Goal: Transaction & Acquisition: Book appointment/travel/reservation

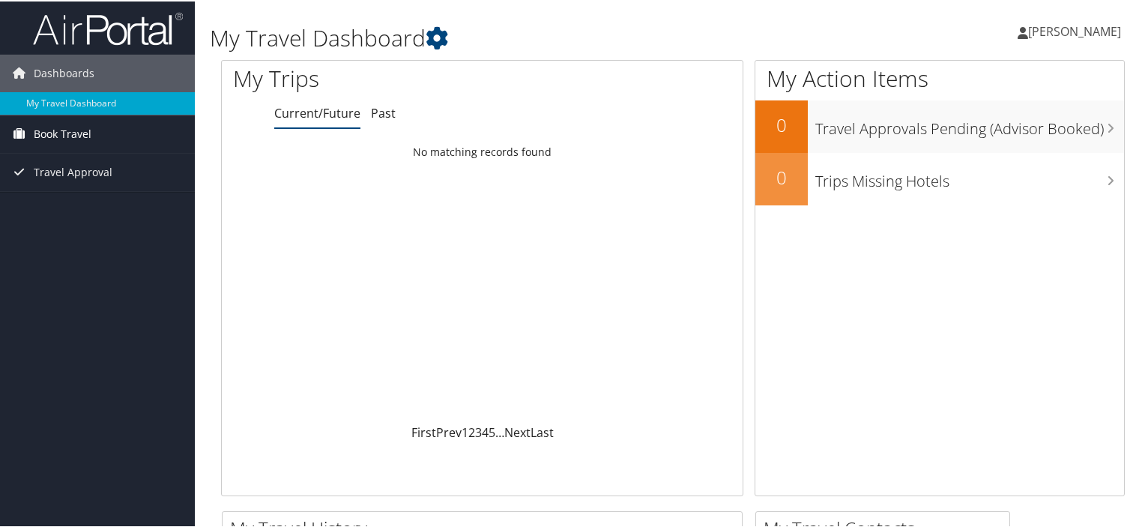
click at [81, 131] on span "Book Travel" at bounding box center [63, 132] width 58 height 37
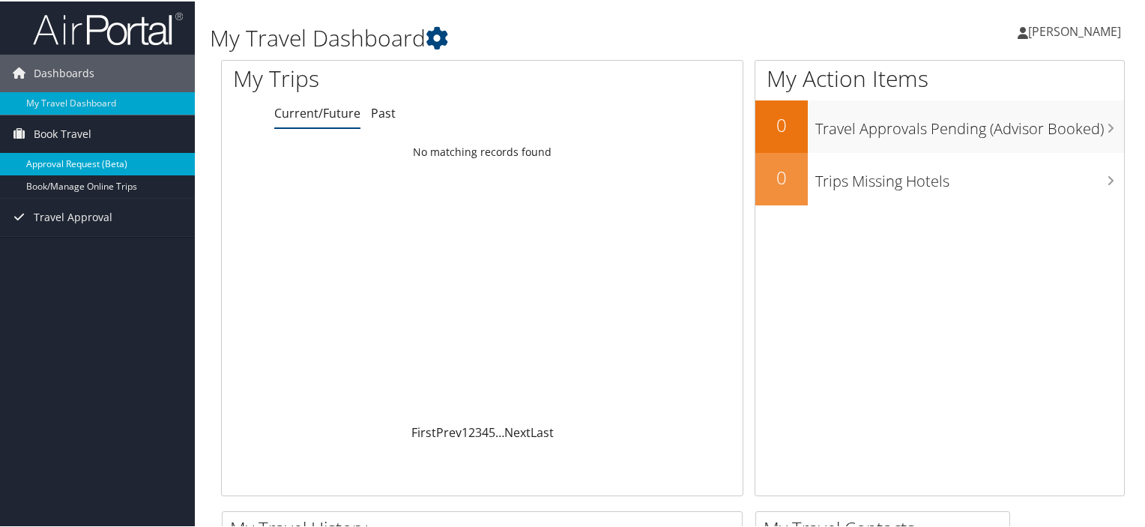
click at [108, 167] on link "Approval Request (Beta)" at bounding box center [97, 162] width 195 height 22
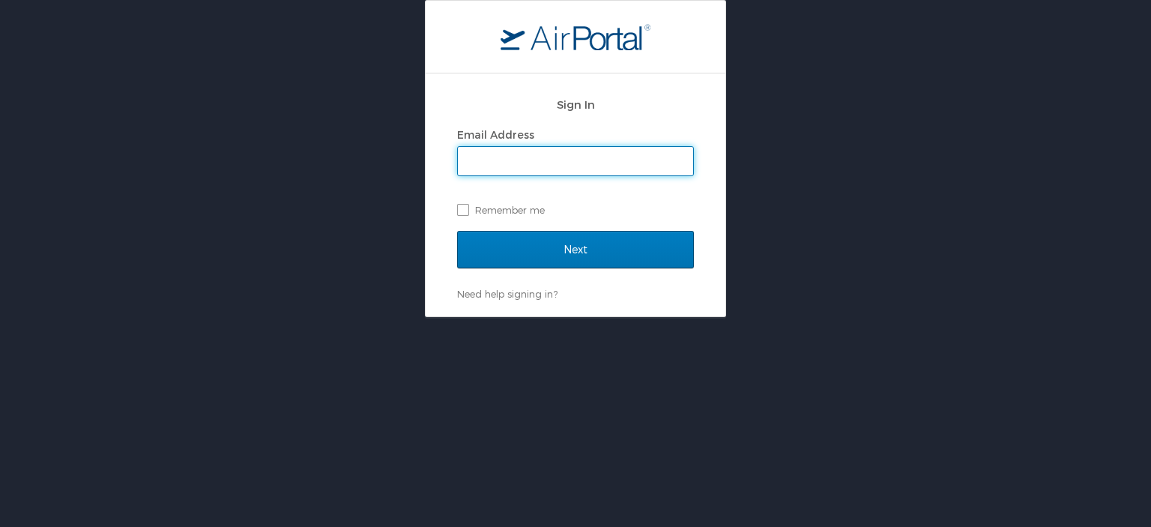
click at [507, 163] on input "Email Address" at bounding box center [575, 161] width 235 height 28
type input "tanner.gooch@imail.org"
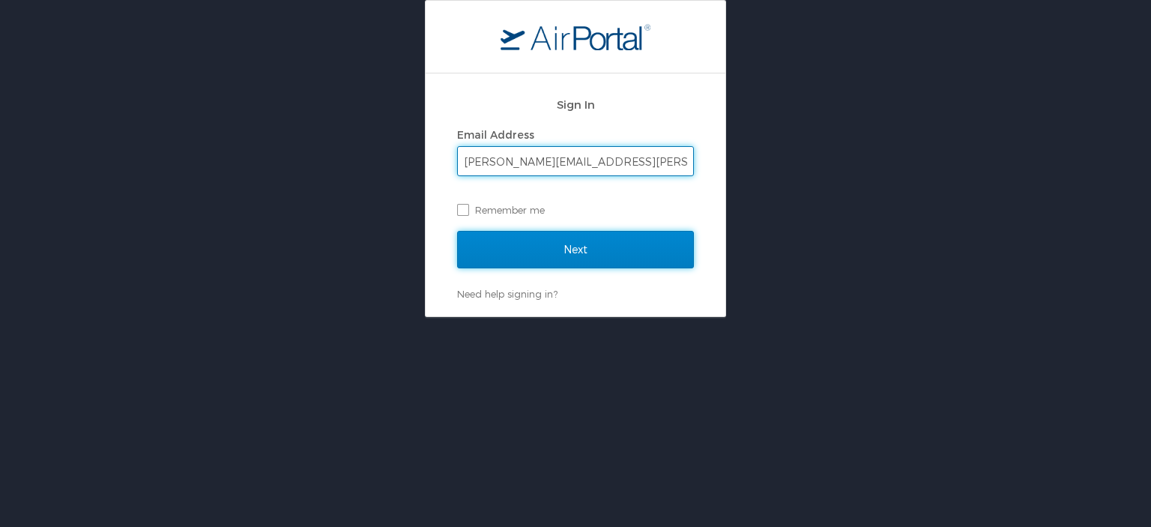
click at [504, 244] on input "Next" at bounding box center [575, 249] width 237 height 37
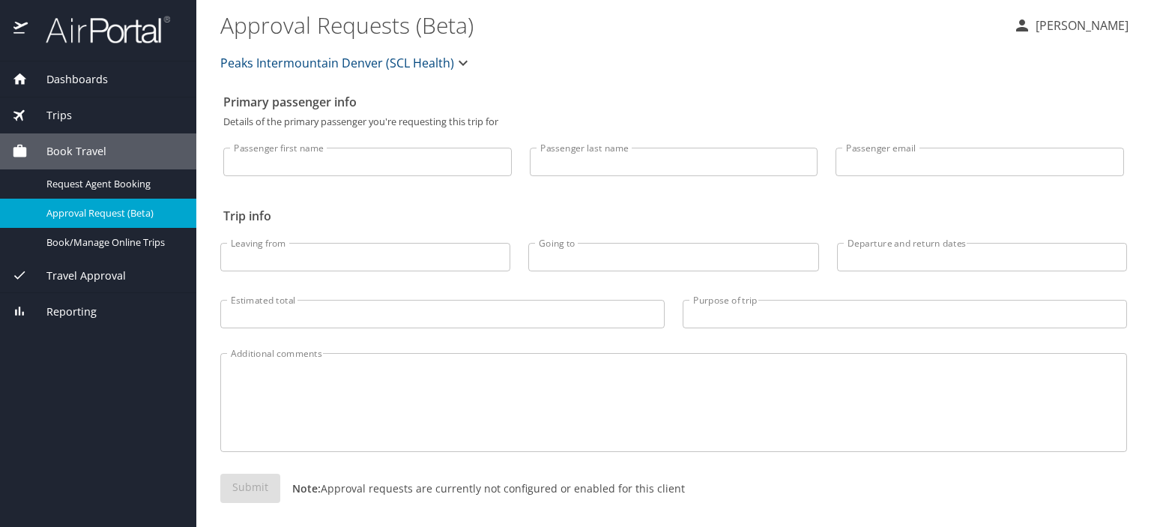
click at [61, 116] on span "Trips" at bounding box center [50, 115] width 44 height 16
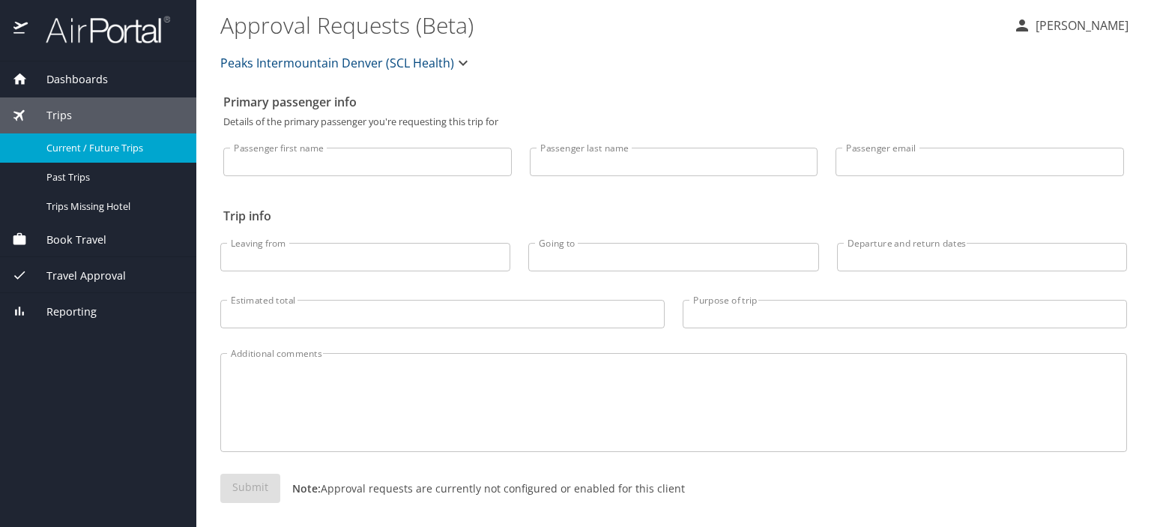
click at [98, 142] on span "Current / Future Trips" at bounding box center [112, 148] width 132 height 14
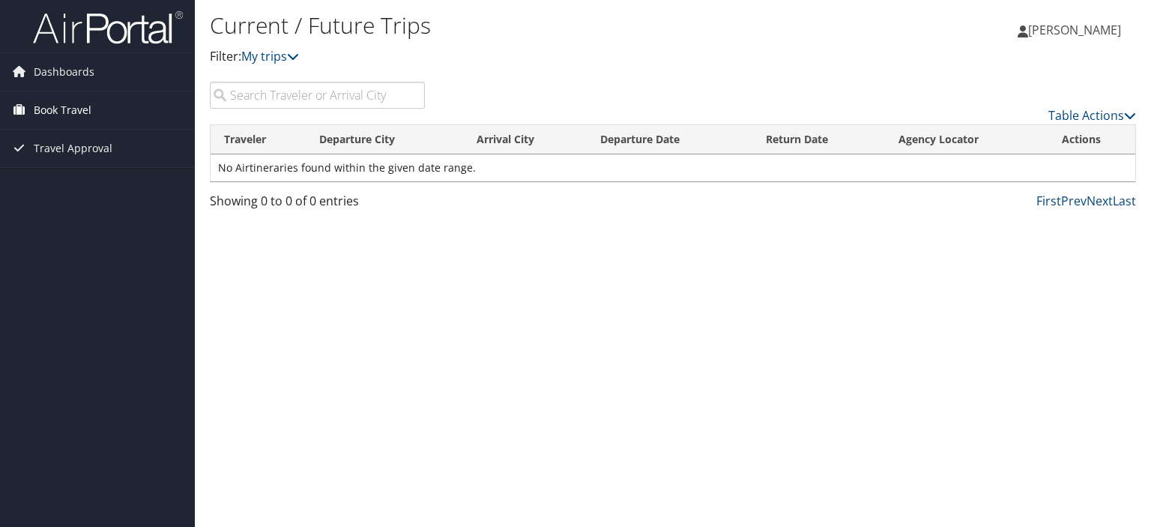
click at [39, 109] on span "Book Travel" at bounding box center [63, 109] width 58 height 37
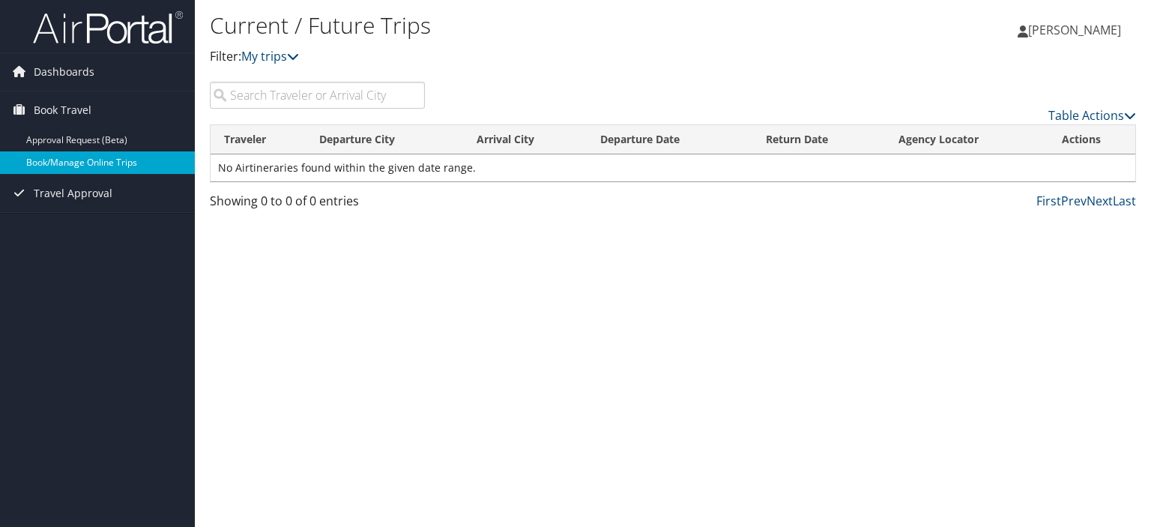
click at [56, 163] on link "Book/Manage Online Trips" at bounding box center [97, 162] width 195 height 22
